Goal: Navigation & Orientation: Understand site structure

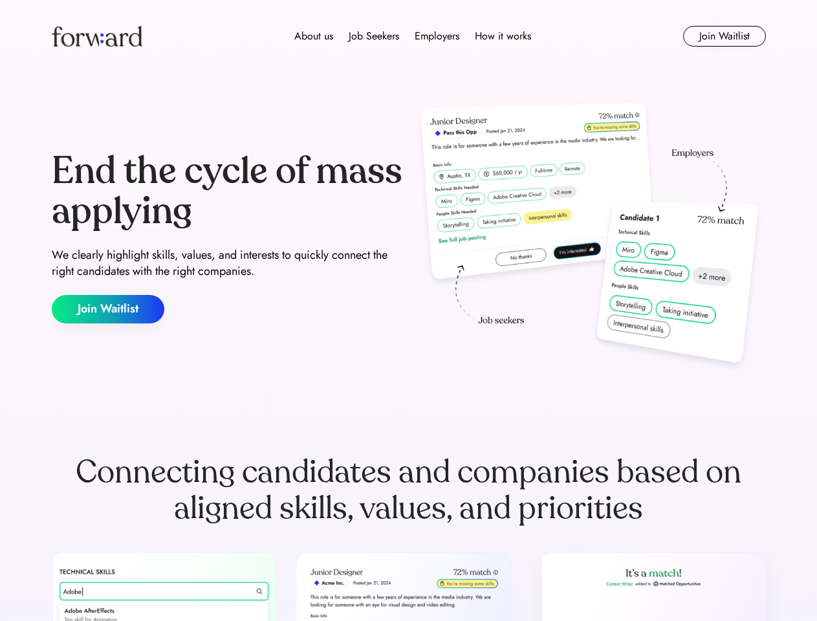
click at [408, 311] on div "End the cycle of mass applying We clearly highlight skills, values, and interes…" at bounding box center [409, 237] width 714 height 278
click at [409, 36] on div "About us Job Seekers Employers How it works" at bounding box center [413, 36] width 510 height 16
click at [97, 36] on img at bounding box center [97, 36] width 91 height 21
click at [413, 36] on div "About us Job Seekers Employers How it works" at bounding box center [413, 36] width 510 height 16
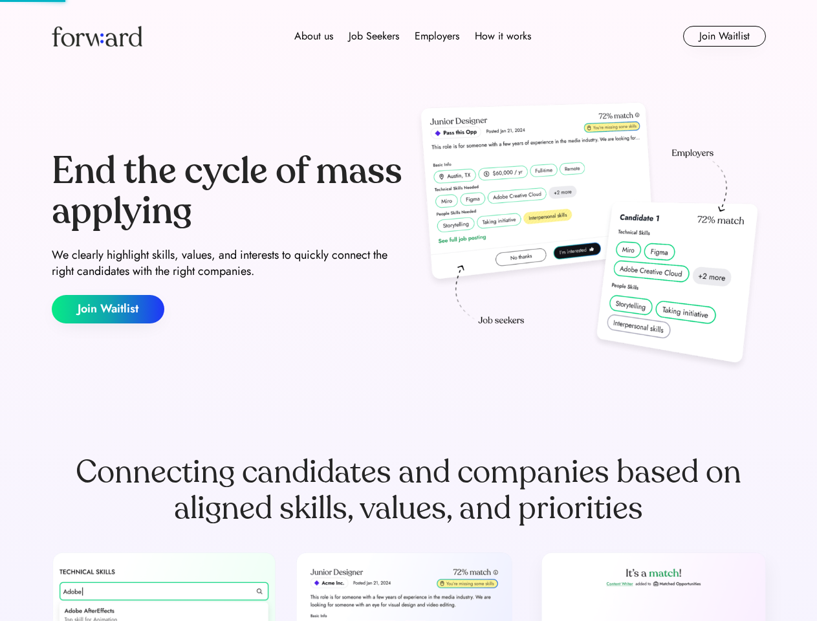
click at [314, 36] on div "About us" at bounding box center [313, 36] width 39 height 16
click at [374, 36] on div "Job Seekers" at bounding box center [374, 36] width 50 height 16
click at [437, 36] on div "Employers" at bounding box center [437, 36] width 45 height 16
click at [502, 36] on div "How it works" at bounding box center [503, 36] width 56 height 16
click at [724, 36] on button "Join Waitlist" at bounding box center [724, 36] width 83 height 21
